Goal: Task Accomplishment & Management: Manage account settings

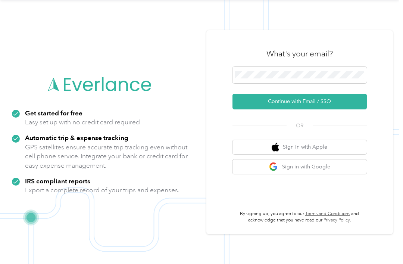
click at [319, 105] on button "Continue with Email / SSO" at bounding box center [299, 102] width 134 height 16
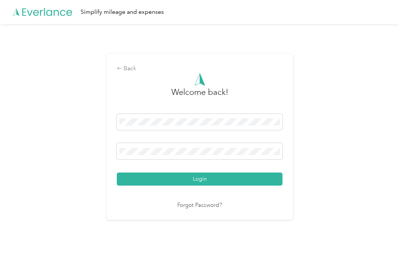
scroll to position [13, 0]
click at [201, 176] on button "Login" at bounding box center [200, 178] width 166 height 13
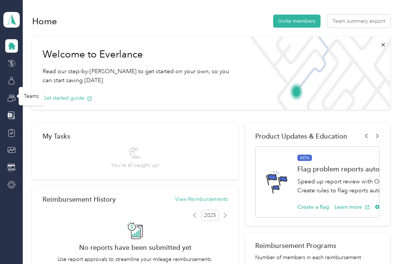
click at [14, 94] on icon at bounding box center [11, 98] width 8 height 8
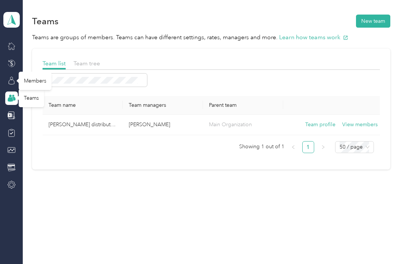
click at [15, 76] on icon at bounding box center [11, 80] width 8 height 8
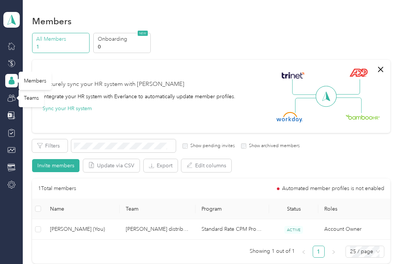
click at [13, 94] on icon at bounding box center [11, 98] width 8 height 8
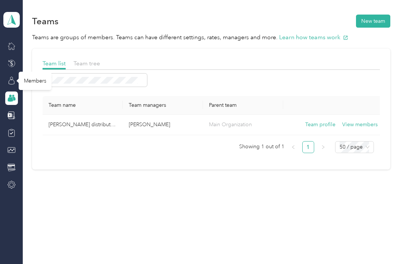
click at [11, 97] on icon at bounding box center [9, 99] width 5 height 4
